Goal: Task Accomplishment & Management: Use online tool/utility

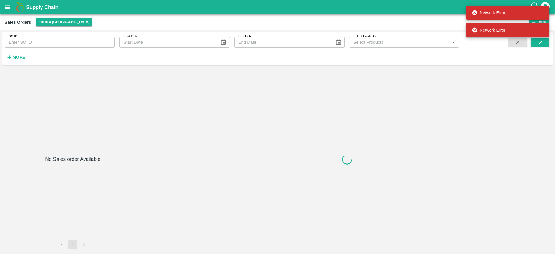
type input "601219"
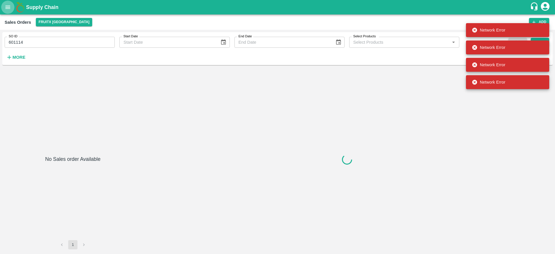
click at [10, 8] on icon "open drawer" at bounding box center [8, 7] width 6 height 6
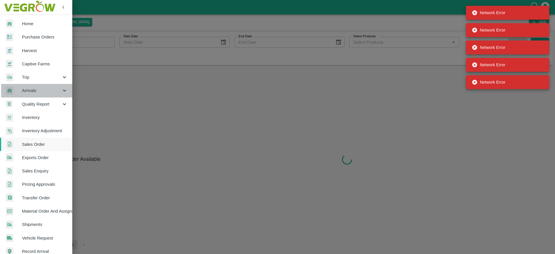
click at [47, 89] on span "Arrivals" at bounding box center [41, 90] width 39 height 6
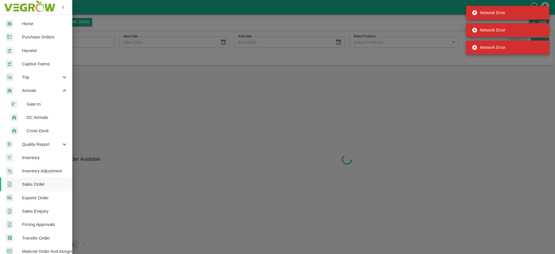
click at [44, 116] on span "DC Arrivals" at bounding box center [47, 117] width 41 height 6
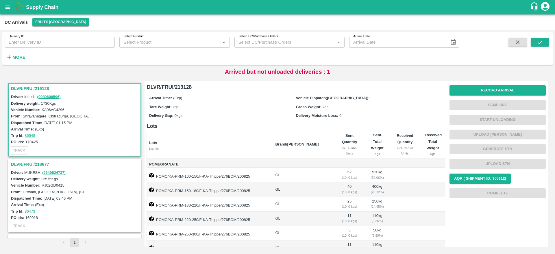
click at [43, 87] on h3 "DLVR/FRUI/219128" at bounding box center [75, 89] width 129 height 8
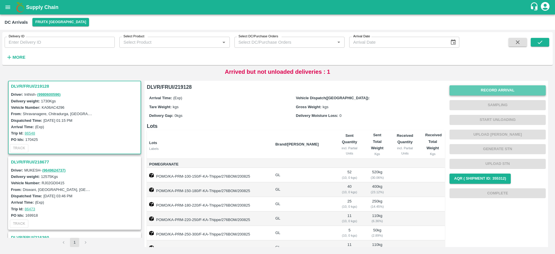
click at [493, 92] on button "Record Arrival" at bounding box center [497, 90] width 96 height 10
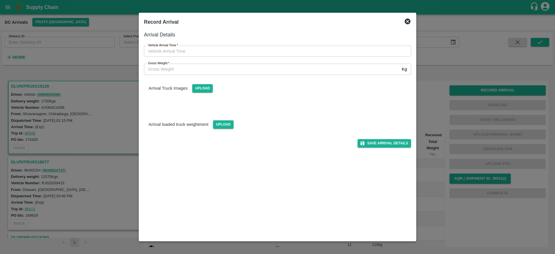
type input "DD/MM/YYYY hh:mm aa"
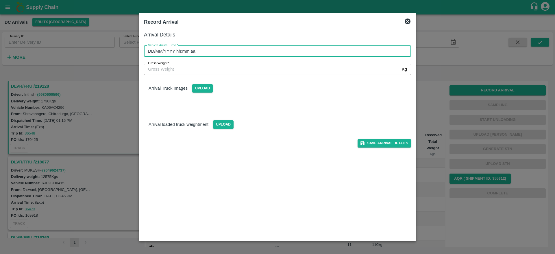
click at [229, 52] on input "DD/MM/YYYY hh:mm aa" at bounding box center [275, 51] width 263 height 11
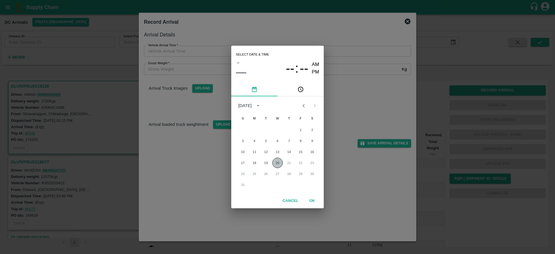
click at [276, 163] on button "20" at bounding box center [277, 162] width 10 height 10
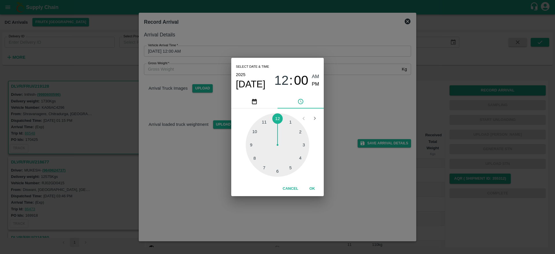
click at [291, 165] on div at bounding box center [278, 145] width 64 height 64
click at [315, 85] on span "PM" at bounding box center [316, 84] width 8 height 8
type input "20/08/2025 05:00 PM"
click at [315, 190] on button "OK" at bounding box center [312, 188] width 18 height 10
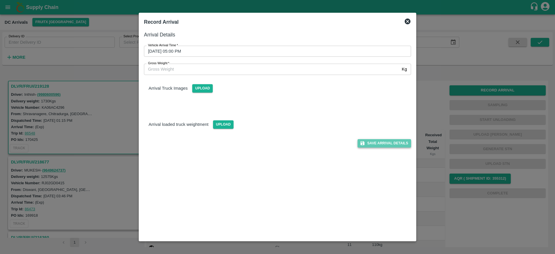
click at [386, 142] on button "Save Arrival Details" at bounding box center [383, 143] width 53 height 8
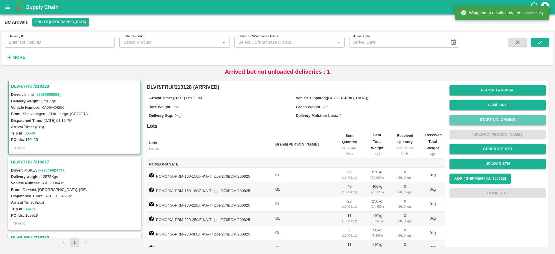
click at [517, 121] on button "Start Unloading" at bounding box center [497, 120] width 96 height 10
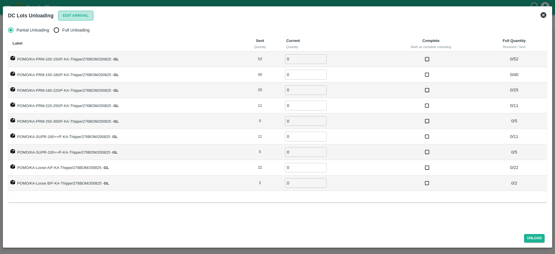
click at [86, 20] on button "Edit Arrival" at bounding box center [75, 16] width 35 height 10
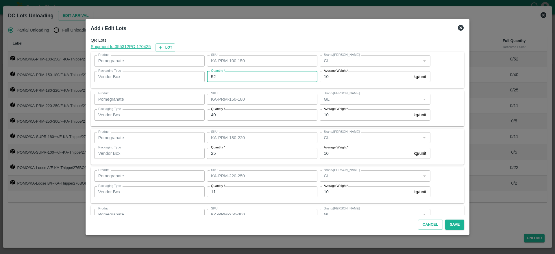
click at [268, 78] on input "52" at bounding box center [262, 76] width 110 height 11
type input "51"
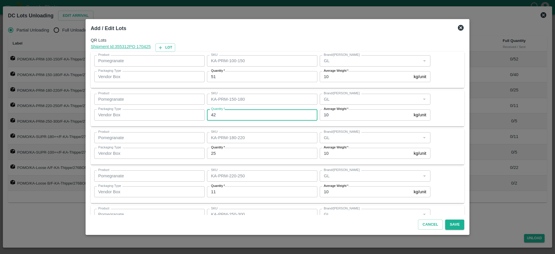
type input "42"
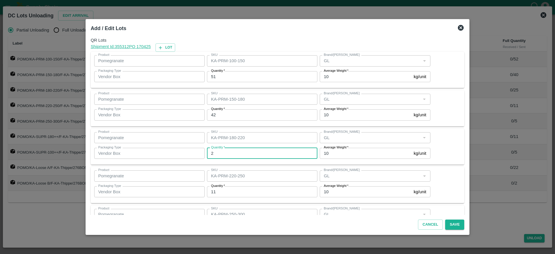
type input "25"
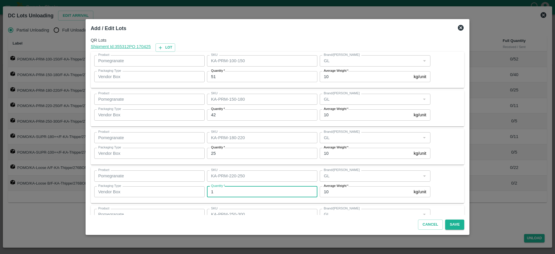
type input "11"
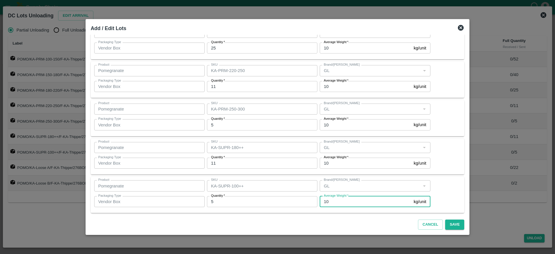
scroll to position [184, 0]
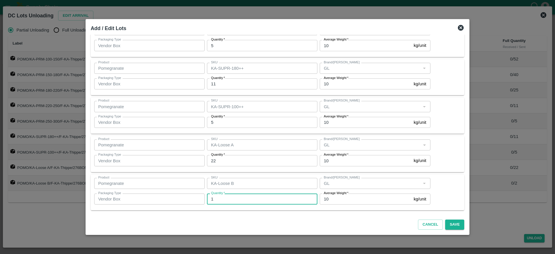
type input "1"
click at [447, 168] on div "Product Pomegranate Product SKU KA-Loose A SKU Brand/Marka Brand/Marka Packagin…" at bounding box center [277, 153] width 367 height 29
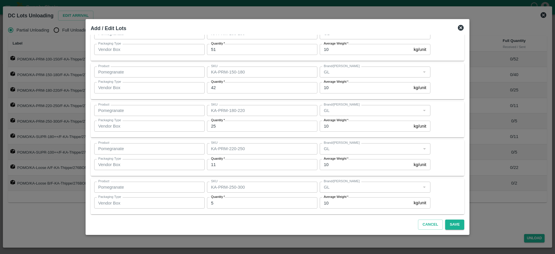
scroll to position [0, 0]
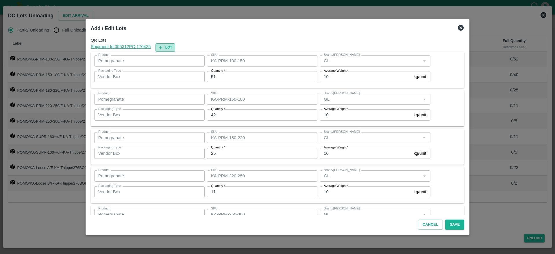
click at [175, 48] on button "Lot" at bounding box center [165, 47] width 20 height 8
type input "KA-PRM-100-150"
type input "51"
type input "KA-PRM-150-180"
type input "42"
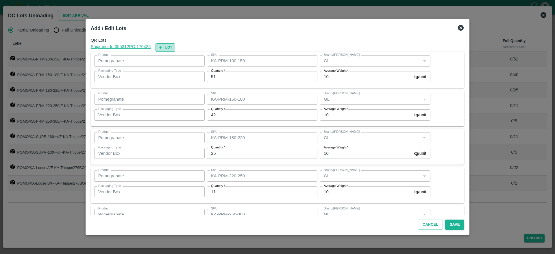
type input "KA-PRM-180-220"
type input "25"
type input "KA-PRM-220-250"
type input "11"
type input "KA-PRM-250-300"
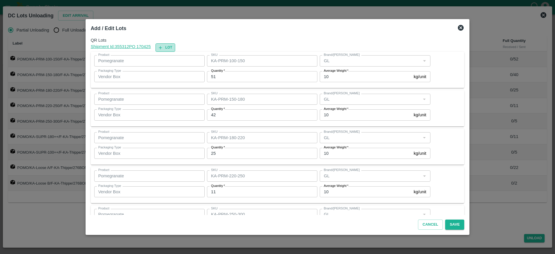
type input "5"
type input "KA-SUPR-180++"
type input "11"
type input "KA-SUPR-100++"
type input "5"
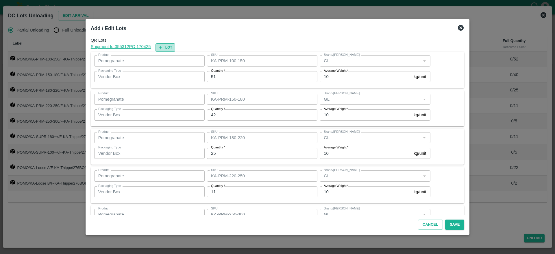
type input "KA-Loose A"
type input "22"
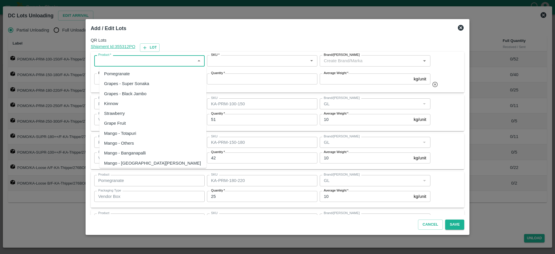
click at [174, 62] on input "Product   *" at bounding box center [144, 61] width 97 height 8
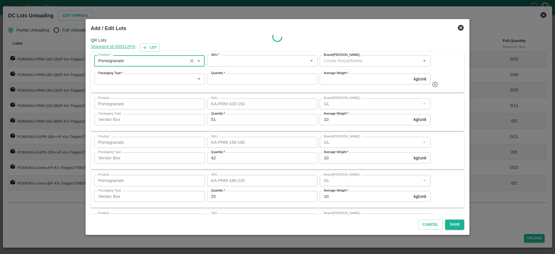
type input "Pomegranate"
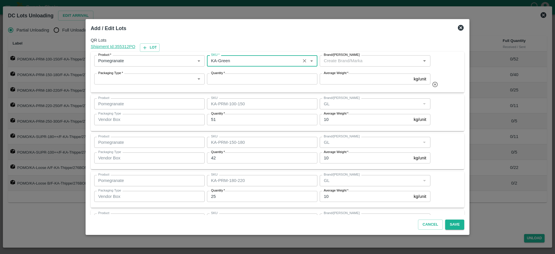
type input "KA-Green"
click at [334, 64] on input "Brand/[PERSON_NAME]" at bounding box center [369, 61] width 97 height 8
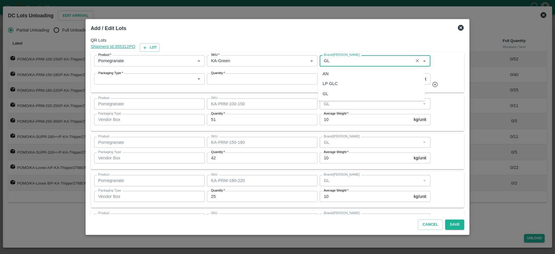
click at [342, 91] on div "GL" at bounding box center [371, 94] width 107 height 10
type input "GL"
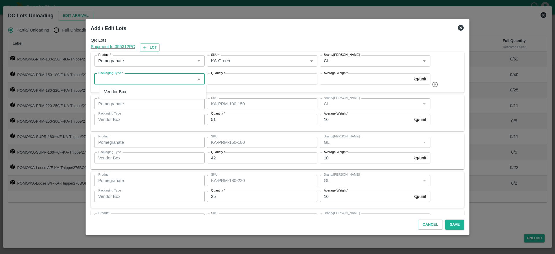
click at [143, 81] on input "Packaging Type   *" at bounding box center [144, 79] width 97 height 8
click at [136, 92] on div "Vendor Box" at bounding box center [152, 92] width 107 height 10
type input "Vendor Box"
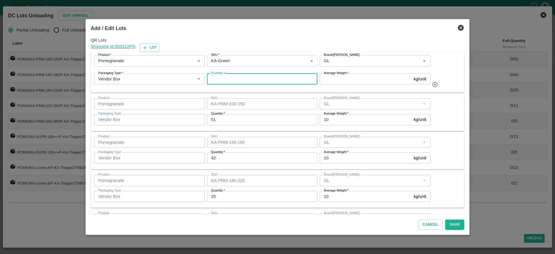
click at [280, 76] on input "Quantity   *" at bounding box center [262, 78] width 110 height 11
type input "1"
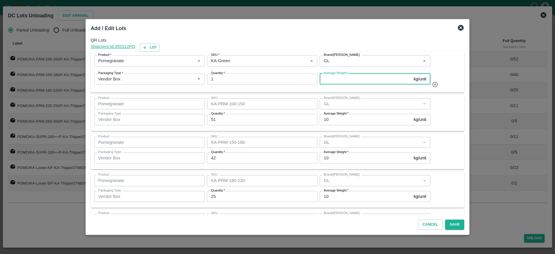
click at [378, 77] on input "Average Weight   *" at bounding box center [365, 78] width 92 height 11
type input "10"
click at [448, 109] on div "Product Pomegranate Product SKU KA-PRM-100-150 SKU Brand/Marka Brand/Marka Pack…" at bounding box center [277, 112] width 367 height 29
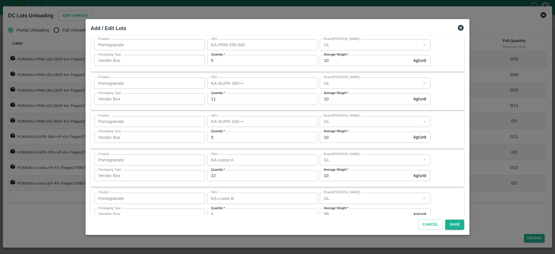
scroll to position [227, 0]
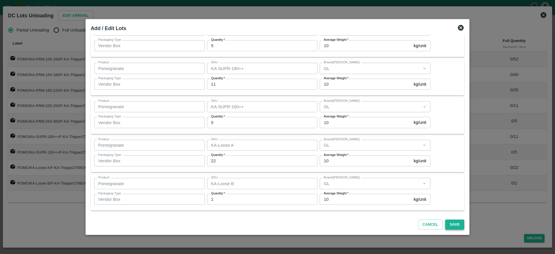
click at [449, 224] on button "Save" at bounding box center [454, 224] width 19 height 10
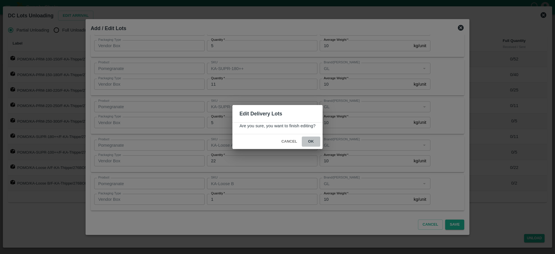
click at [312, 140] on button "ok" at bounding box center [311, 141] width 18 height 10
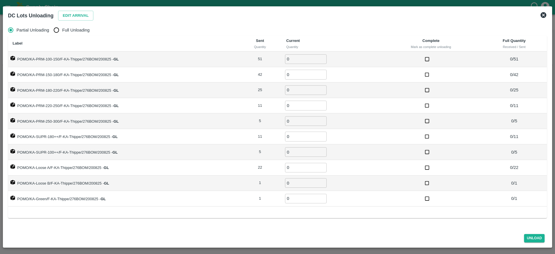
click at [74, 30] on span "Full Unloading" at bounding box center [75, 30] width 27 height 6
click at [62, 30] on input "Full Unloading" at bounding box center [57, 30] width 12 height 12
radio input "true"
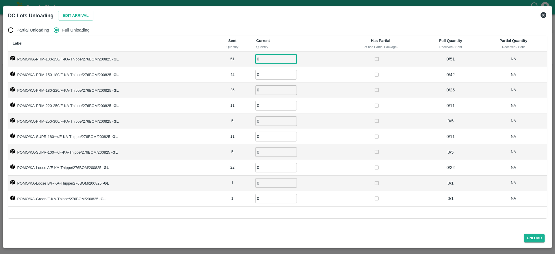
click at [268, 64] on input "0" at bounding box center [276, 59] width 42 height 10
type input "51"
type input "42"
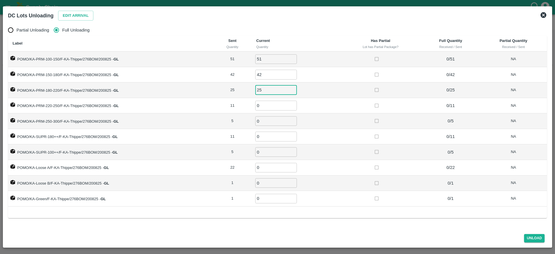
type input "25"
type input "11"
type input "5"
type input "11"
type input "5"
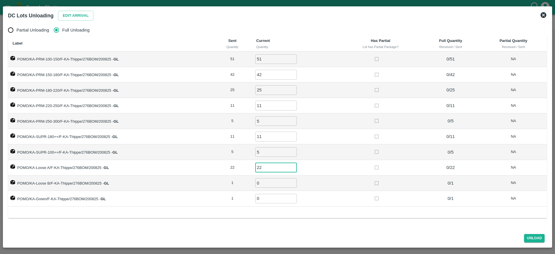
type input "22"
type input "1"
click at [533, 238] on button "Unload" at bounding box center [534, 238] width 21 height 8
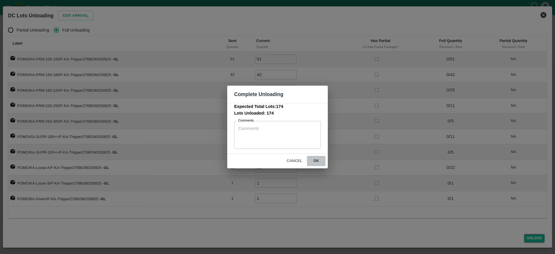
click at [312, 161] on button "ok" at bounding box center [316, 161] width 18 height 10
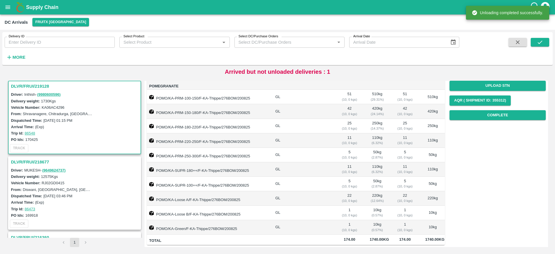
scroll to position [0, 0]
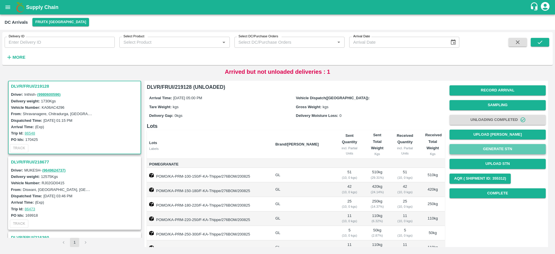
click at [518, 150] on button "Generate STN" at bounding box center [497, 149] width 96 height 10
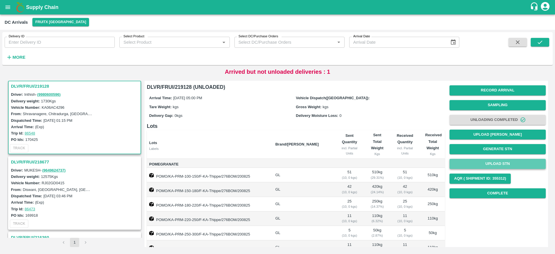
click at [497, 162] on button "Upload STN" at bounding box center [497, 164] width 96 height 10
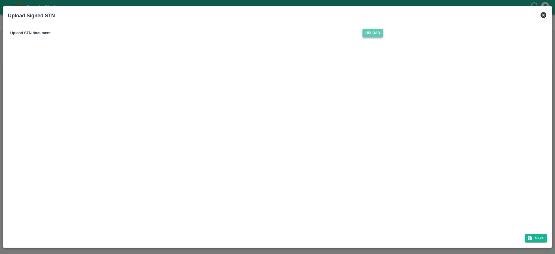
click at [370, 35] on span "Upload" at bounding box center [372, 33] width 21 height 8
click at [0, 0] on input "Upload" at bounding box center [0, 0] width 0 height 0
click at [542, 235] on button "Save" at bounding box center [536, 238] width 22 height 8
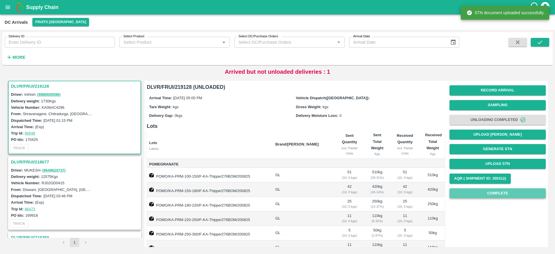
click at [501, 190] on button "Complete" at bounding box center [497, 193] width 96 height 10
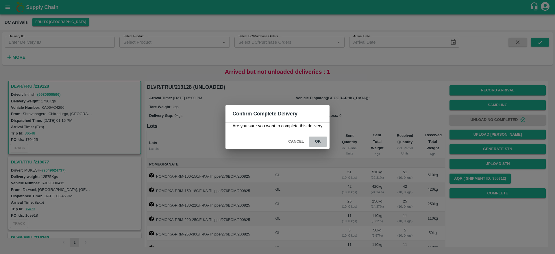
click at [313, 140] on button "ok" at bounding box center [317, 141] width 18 height 10
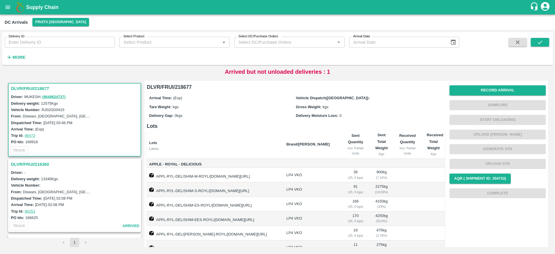
click at [33, 86] on h3 "DLVR/FRUI/218677" at bounding box center [75, 89] width 129 height 8
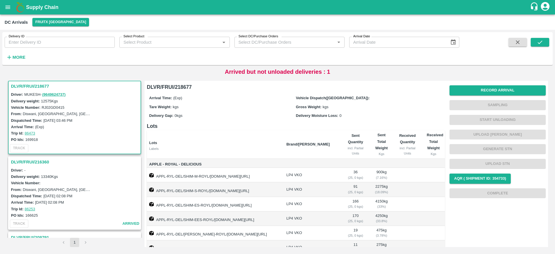
scroll to position [41, 0]
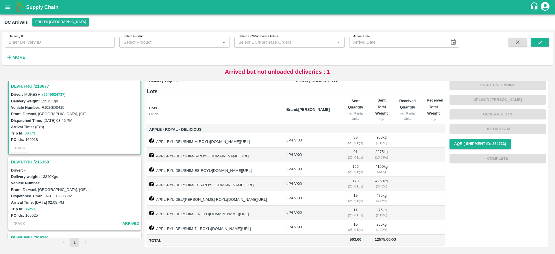
click at [37, 82] on h3 "DLVR/FRUI/218677" at bounding box center [75, 86] width 129 height 8
click at [31, 161] on h3 "DLVR/FRUI/216360" at bounding box center [75, 162] width 129 height 8
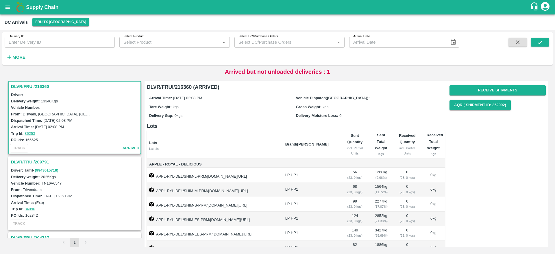
scroll to position [41, 0]
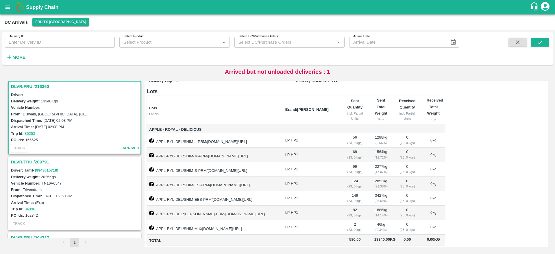
click at [31, 159] on h3 "DLVR/FRUI/209791" at bounding box center [75, 162] width 129 height 8
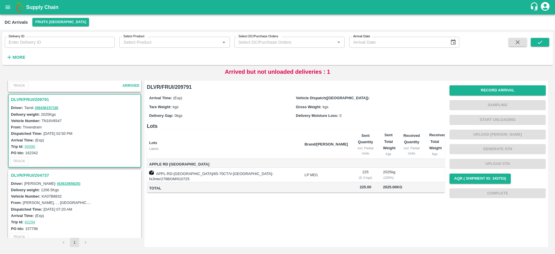
scroll to position [148, 0]
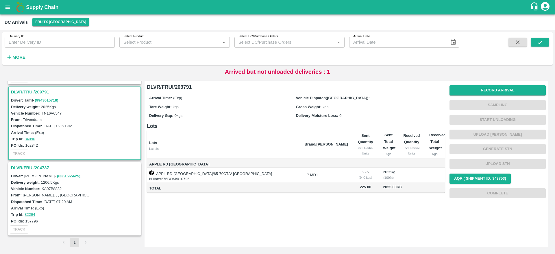
click at [53, 165] on h3 "DLVR/FRUI/204737" at bounding box center [75, 168] width 129 height 8
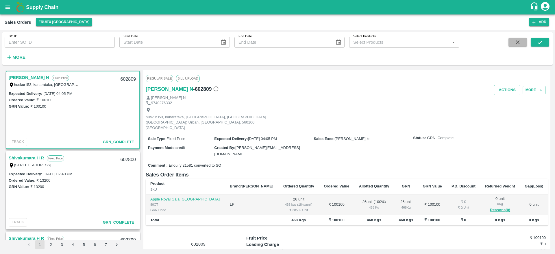
click at [515, 40] on icon "button" at bounding box center [517, 42] width 6 height 6
